Goal: Task Accomplishment & Management: Complete application form

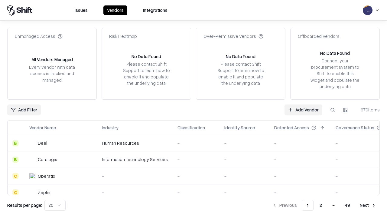
click at [303, 109] on link "Add Vendor" at bounding box center [303, 109] width 38 height 11
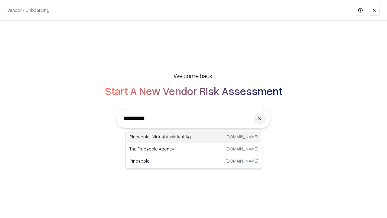
click at [194, 137] on div "Pineapple | Virtual Assistant Agency [DOMAIN_NAME]" at bounding box center [194, 137] width 134 height 12
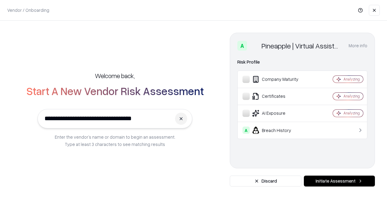
type input "**********"
click at [339, 181] on button "Initiate Assessment" at bounding box center [339, 180] width 71 height 11
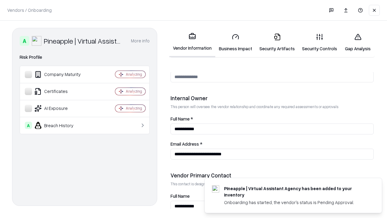
scroll to position [313, 0]
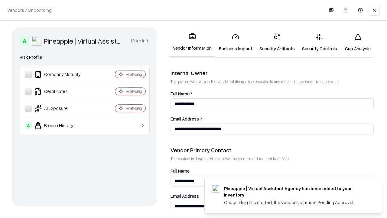
click at [236, 42] on link "Business Impact" at bounding box center [235, 42] width 41 height 28
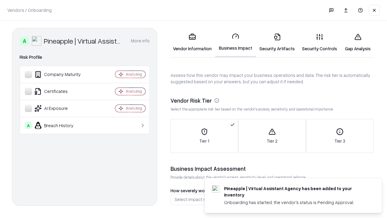
click at [277, 42] on link "Security Artifacts" at bounding box center [277, 42] width 43 height 28
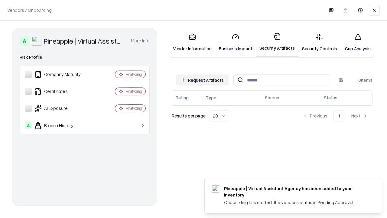
click at [202, 80] on button "Request Artifacts" at bounding box center [202, 79] width 53 height 11
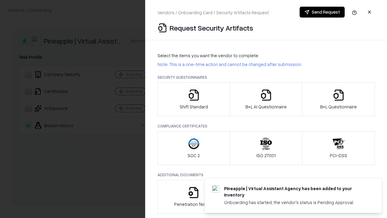
click at [193, 99] on icon "button" at bounding box center [194, 95] width 12 height 12
click at [322, 12] on button "Send Request" at bounding box center [322, 12] width 45 height 11
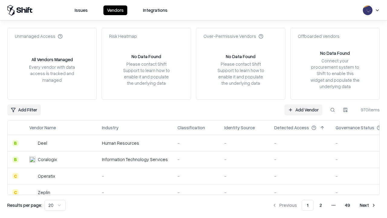
click at [333, 109] on button at bounding box center [332, 109] width 11 height 11
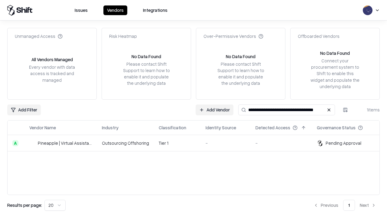
type input "**********"
click at [197, 143] on td "Tier 1" at bounding box center [177, 143] width 47 height 16
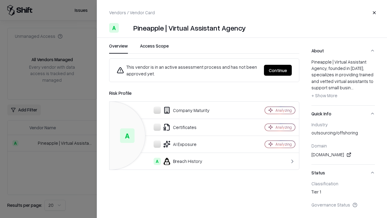
click at [278, 70] on button "Continue" at bounding box center [278, 70] width 28 height 11
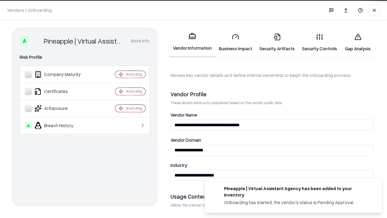
click at [277, 42] on link "Security Artifacts" at bounding box center [277, 42] width 43 height 28
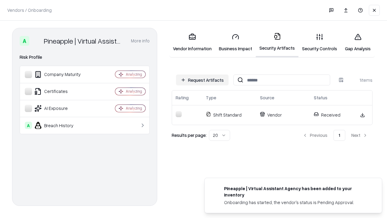
click at [358, 42] on link "Gap Analysis" at bounding box center [358, 42] width 34 height 28
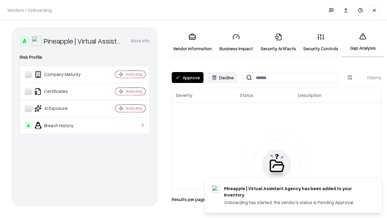
click at [187, 77] on button "Approve" at bounding box center [188, 77] width 32 height 11
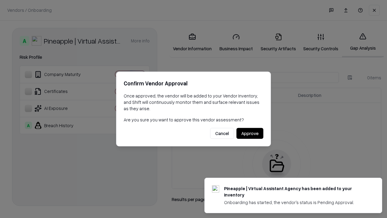
click at [250, 133] on button "Approve" at bounding box center [249, 133] width 27 height 11
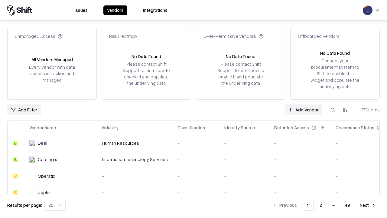
type input "**********"
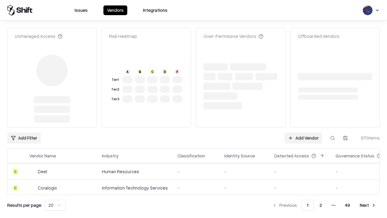
click at [303, 132] on link "Add Vendor" at bounding box center [303, 137] width 38 height 11
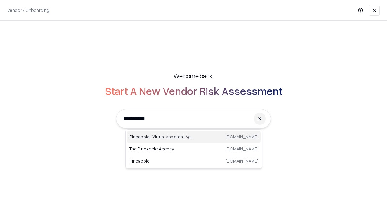
click at [194, 137] on div "Pineapple | Virtual Assistant Agency [DOMAIN_NAME]" at bounding box center [194, 137] width 134 height 12
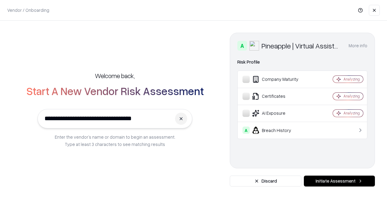
type input "**********"
click at [339, 181] on button "Initiate Assessment" at bounding box center [339, 180] width 71 height 11
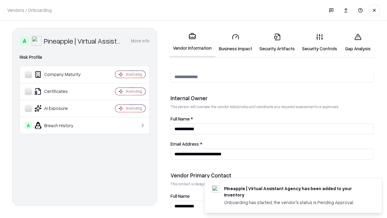
scroll to position [313, 0]
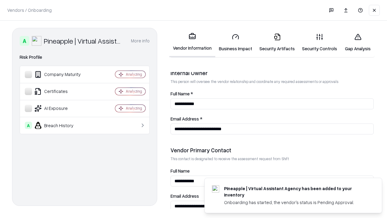
click at [358, 42] on link "Gap Analysis" at bounding box center [358, 42] width 34 height 28
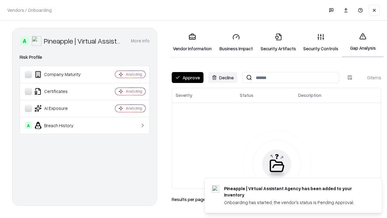
click at [187, 77] on button "Approve" at bounding box center [188, 77] width 32 height 11
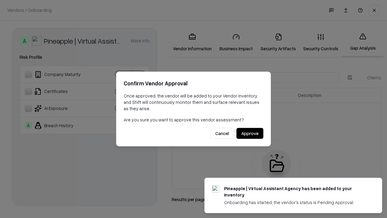
click at [250, 133] on button "Approve" at bounding box center [249, 133] width 27 height 11
